Goal: Task Accomplishment & Management: Use online tool/utility

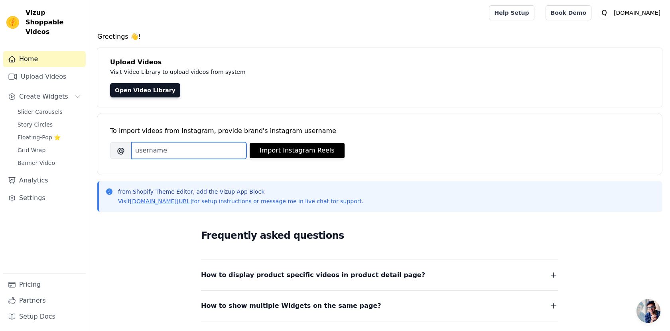
click at [158, 149] on input "Brand's Instagram Username" at bounding box center [189, 150] width 115 height 17
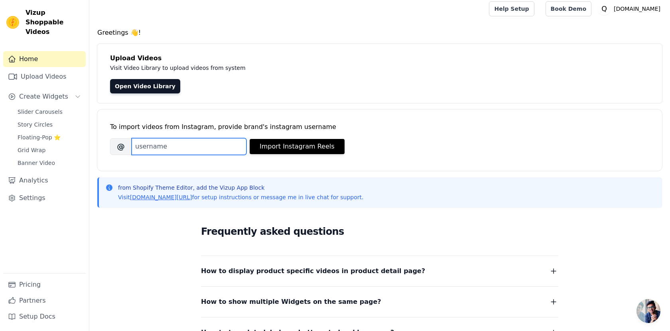
scroll to position [6, 0]
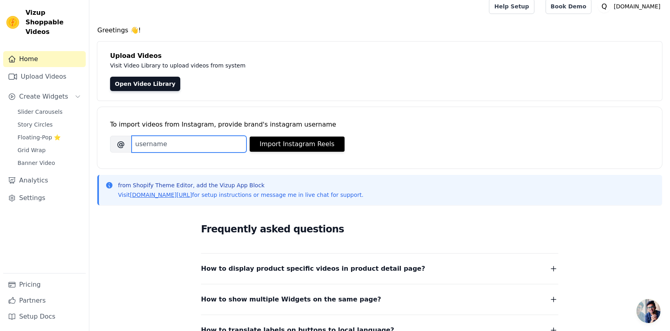
click at [208, 138] on input "Brand's Instagram Username" at bounding box center [189, 144] width 115 height 17
click at [144, 86] on link "Open Video Library" at bounding box center [145, 84] width 70 height 14
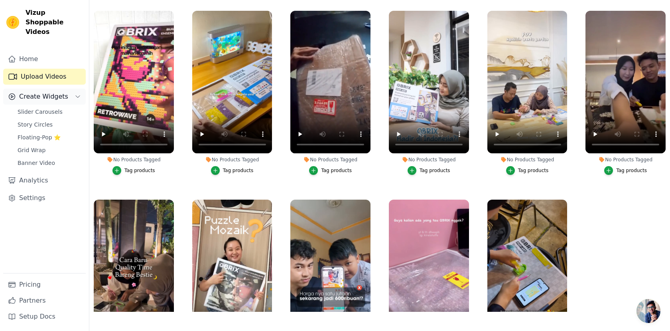
click at [75, 93] on icon "Sidebar" at bounding box center [78, 96] width 6 height 6
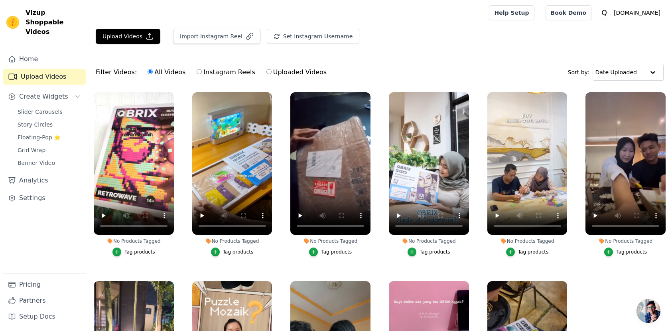
click at [202, 71] on label "Instagram Reels" at bounding box center [225, 72] width 59 height 10
click at [202, 71] on input "Instagram Reels" at bounding box center [199, 71] width 5 height 5
radio input "true"
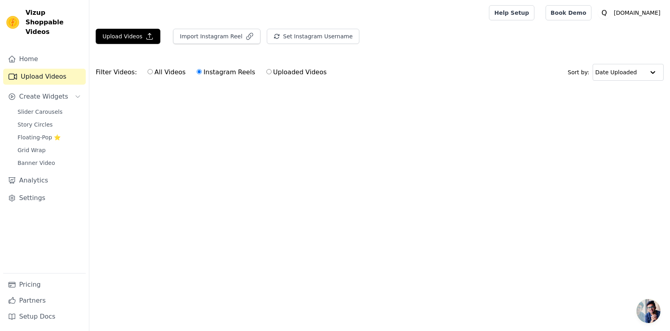
click at [158, 72] on label "All Videos" at bounding box center [166, 72] width 39 height 10
click at [153, 72] on input "All Videos" at bounding box center [150, 71] width 5 height 5
radio input "true"
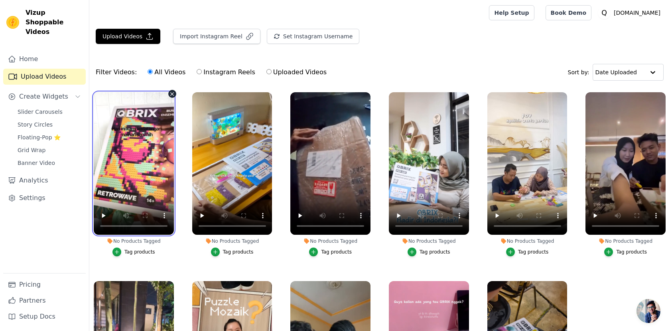
click at [119, 118] on video at bounding box center [134, 163] width 80 height 142
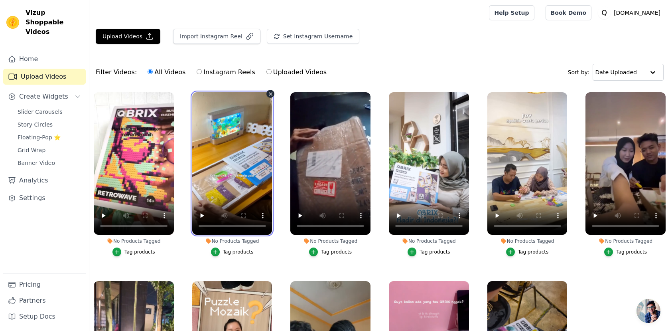
click at [213, 139] on video at bounding box center [232, 163] width 80 height 142
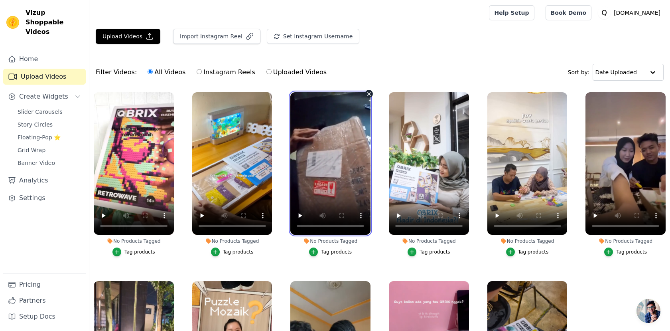
click at [301, 148] on video at bounding box center [331, 163] width 80 height 142
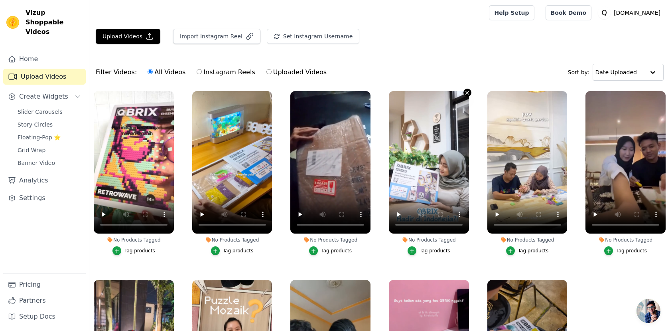
click at [466, 93] on icon "button" at bounding box center [468, 93] width 6 height 6
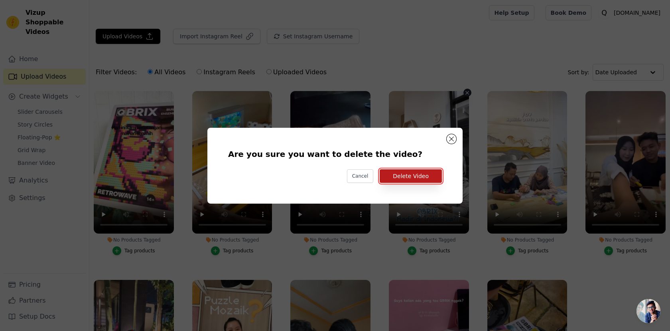
click at [395, 173] on button "Delete Video" at bounding box center [411, 176] width 62 height 14
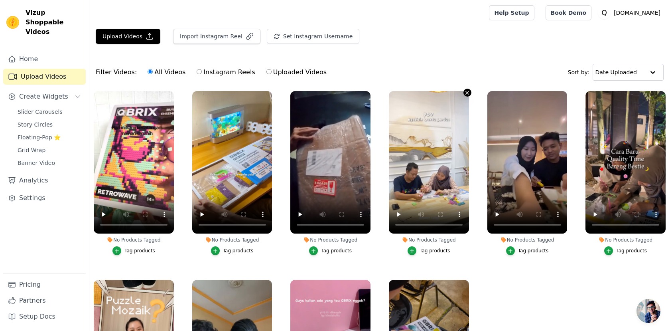
click at [467, 92] on icon "button" at bounding box center [467, 92] width 3 height 3
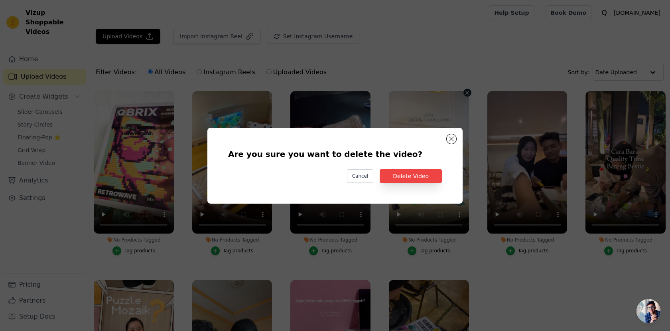
click at [433, 184] on div "Are you sure you want to delete the video? Cancel Delete Video" at bounding box center [335, 165] width 230 height 50
click at [431, 178] on button "Delete Video" at bounding box center [411, 176] width 62 height 14
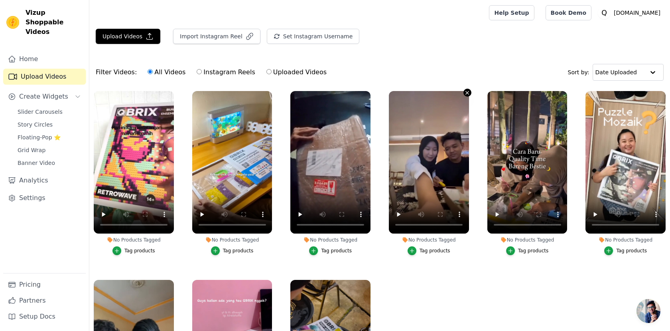
click at [467, 93] on icon "button" at bounding box center [468, 93] width 6 height 6
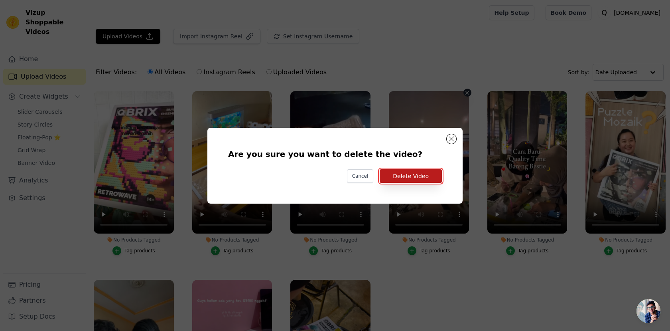
click at [428, 175] on button "Delete Video" at bounding box center [411, 176] width 62 height 14
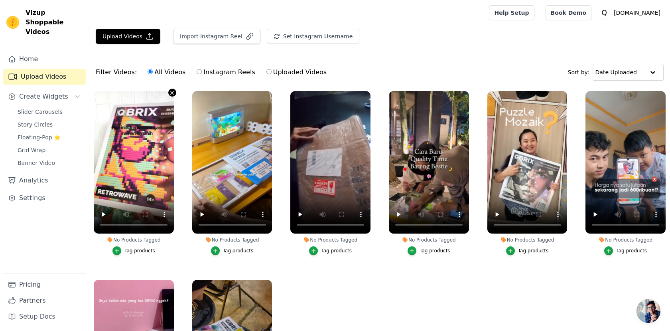
click at [170, 92] on icon "button" at bounding box center [172, 93] width 6 height 6
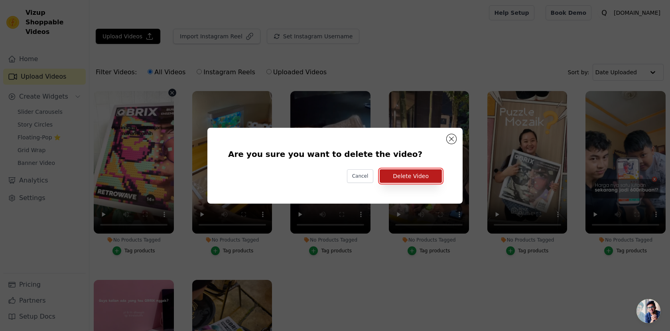
click at [401, 174] on button "Delete Video" at bounding box center [411, 176] width 62 height 14
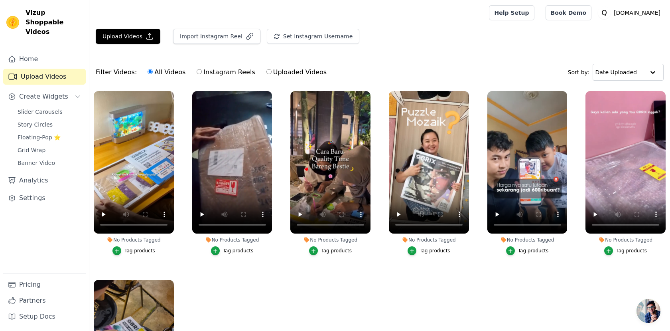
click at [457, 59] on div "Filter Videos: All Videos Instagram Reels Uploaded Videos Sort by: Date Uploaded" at bounding box center [379, 72] width 581 height 31
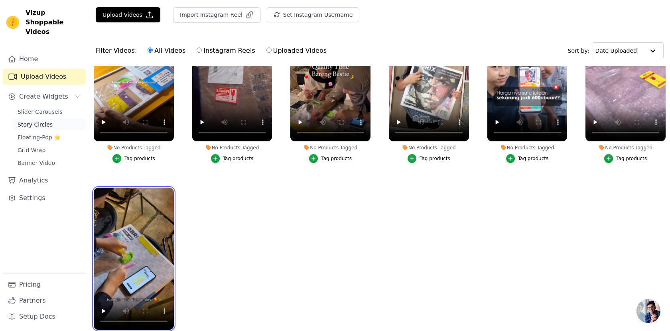
scroll to position [0, 0]
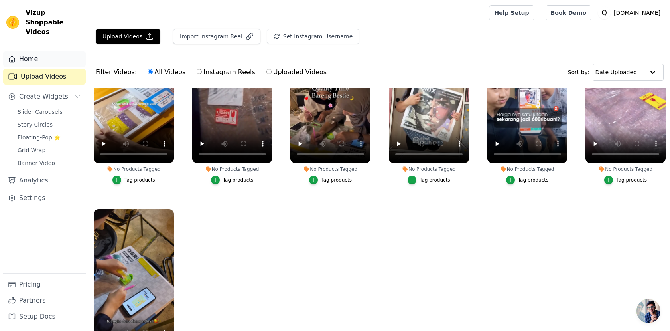
click at [32, 51] on link "Home" at bounding box center [44, 59] width 83 height 16
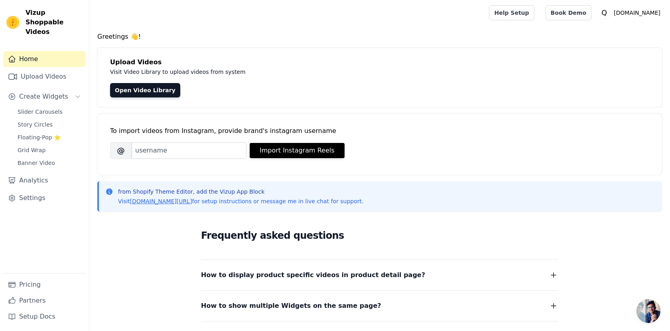
click at [46, 51] on link "Home" at bounding box center [44, 59] width 83 height 16
click at [51, 92] on span "Create Widgets" at bounding box center [43, 97] width 49 height 10
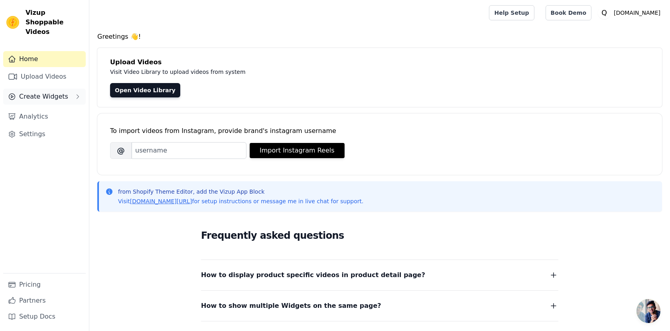
click at [51, 92] on span "Create Widgets" at bounding box center [43, 97] width 49 height 10
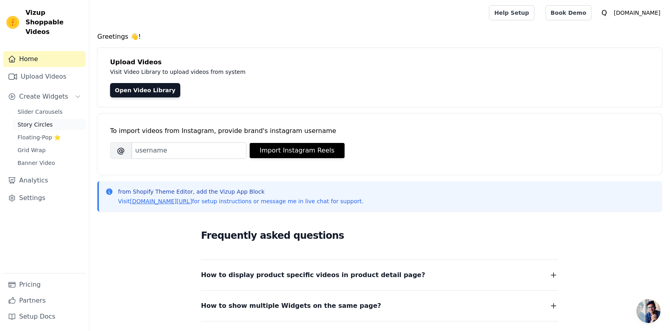
click at [49, 121] on span "Story Circles" at bounding box center [35, 125] width 35 height 8
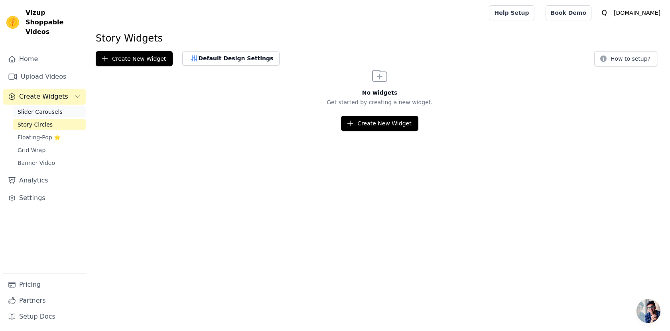
click at [47, 106] on link "Slider Carousels" at bounding box center [49, 111] width 73 height 11
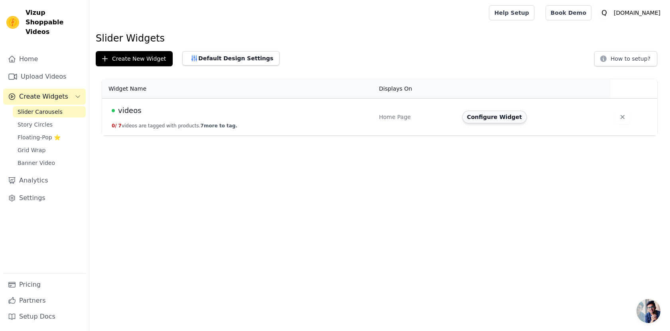
click at [498, 115] on button "Configure Widget" at bounding box center [495, 117] width 65 height 13
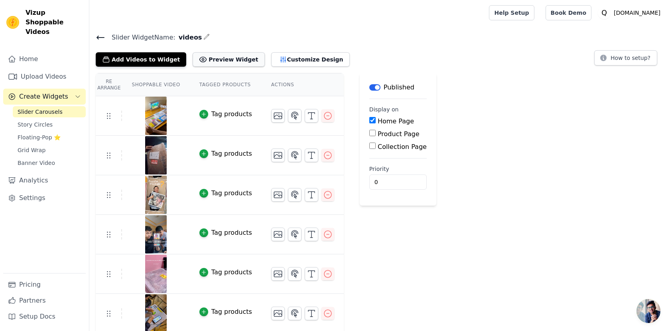
click at [219, 59] on button "Preview Widget" at bounding box center [229, 59] width 72 height 14
click at [140, 60] on button "Add Videos to Widget" at bounding box center [141, 59] width 91 height 14
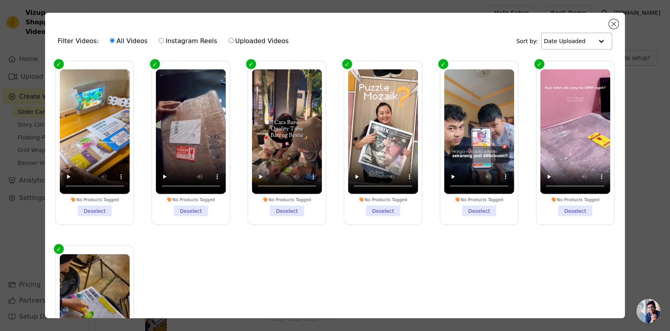
click at [601, 38] on div at bounding box center [602, 41] width 16 height 16
click at [460, 45] on div "Filter Videos: All Videos Instagram Reels Uploaded Videos Sort by: Date Uploaded" at bounding box center [334, 41] width 567 height 31
click at [616, 25] on button "Close modal" at bounding box center [614, 24] width 10 height 10
